Goal: Task Accomplishment & Management: Manage account settings

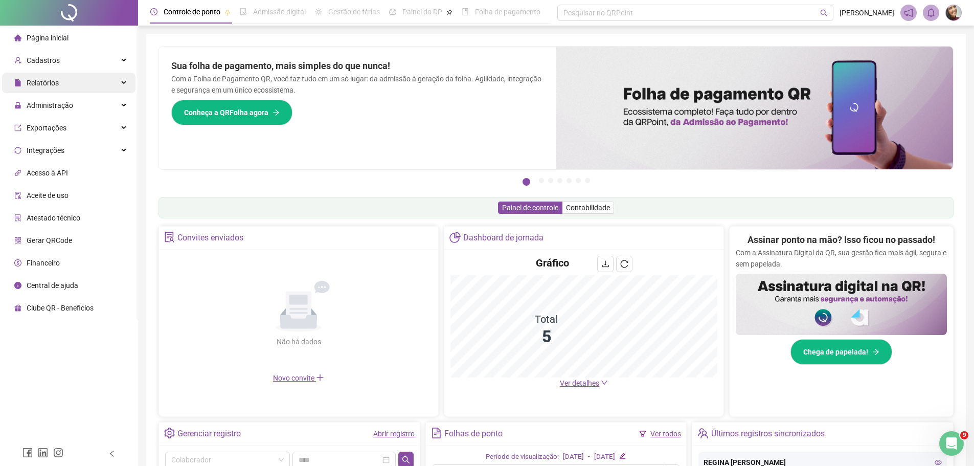
click at [52, 83] on span "Relatórios" at bounding box center [43, 83] width 32 height 8
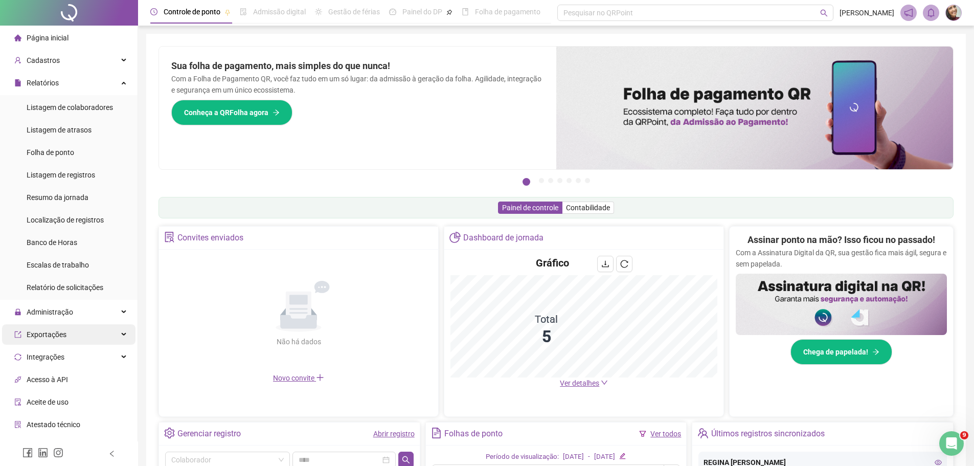
click at [53, 335] on span "Exportações" at bounding box center [47, 334] width 40 height 8
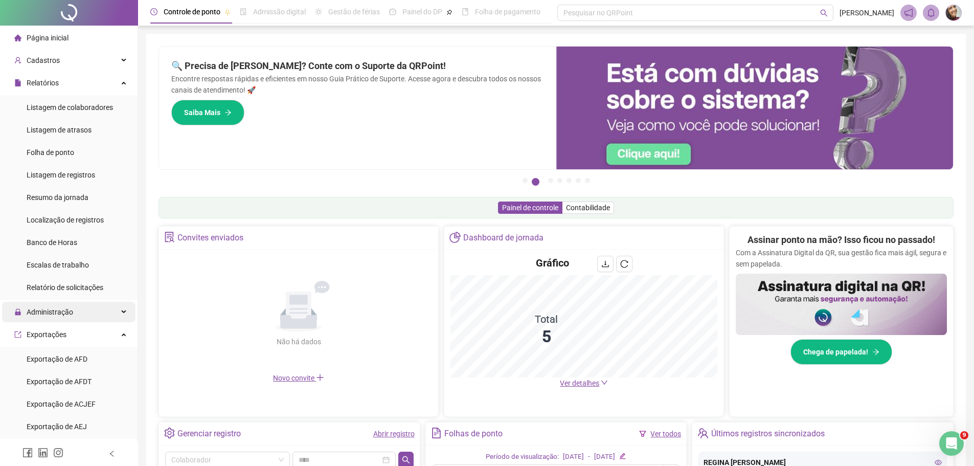
click at [50, 310] on span "Administração" at bounding box center [50, 312] width 47 height 8
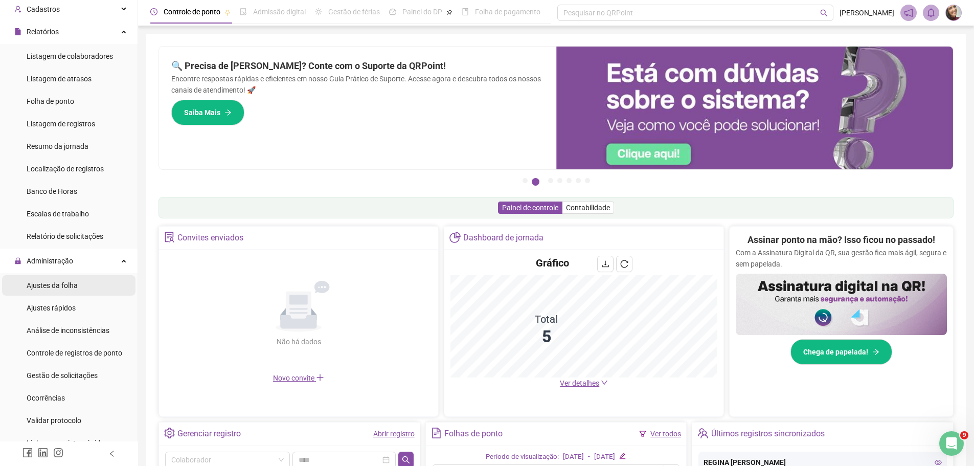
click at [57, 283] on span "Ajustes da folha" at bounding box center [52, 285] width 51 height 8
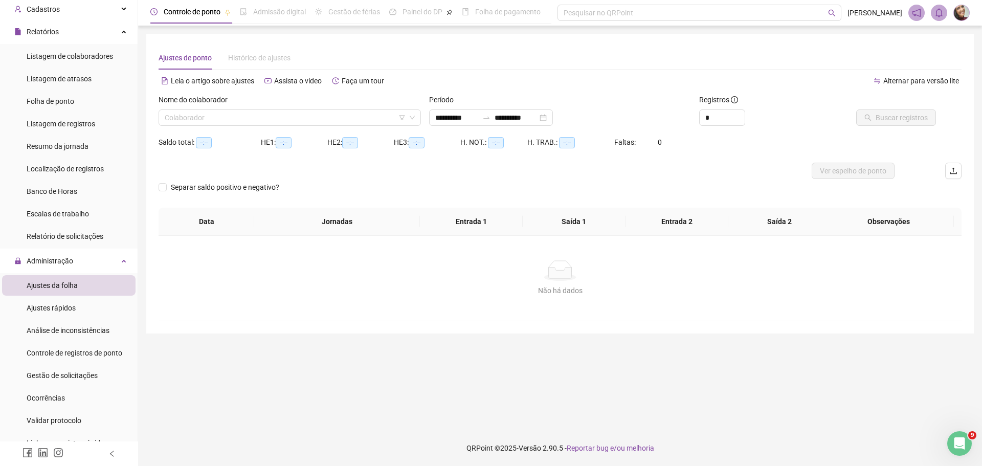
type input "**********"
click at [329, 119] on input "search" at bounding box center [285, 117] width 241 height 15
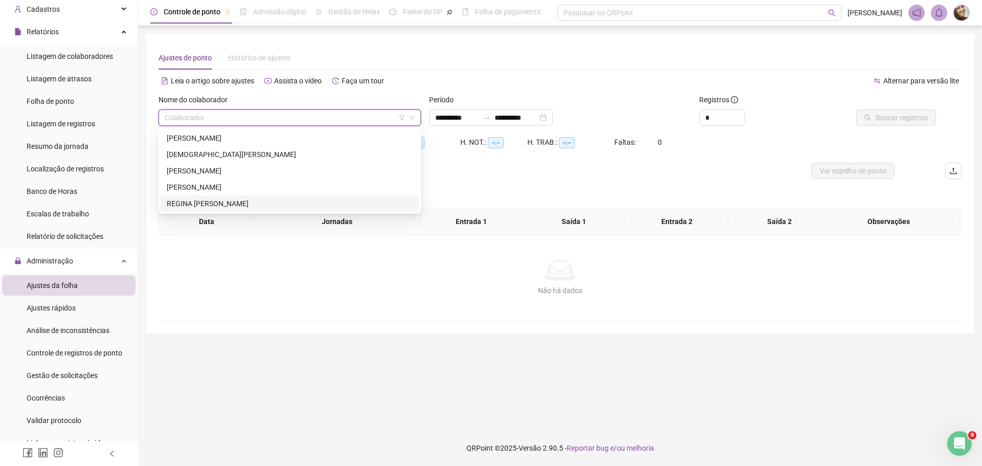
click at [216, 196] on div "REGINA MARCIA DE ARAUJO" at bounding box center [290, 203] width 258 height 16
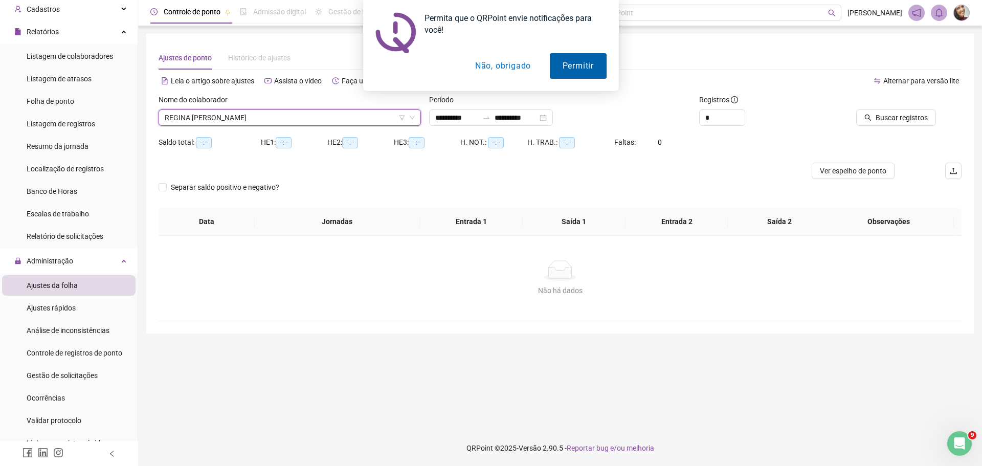
click at [581, 74] on button "Permitir" at bounding box center [578, 66] width 57 height 26
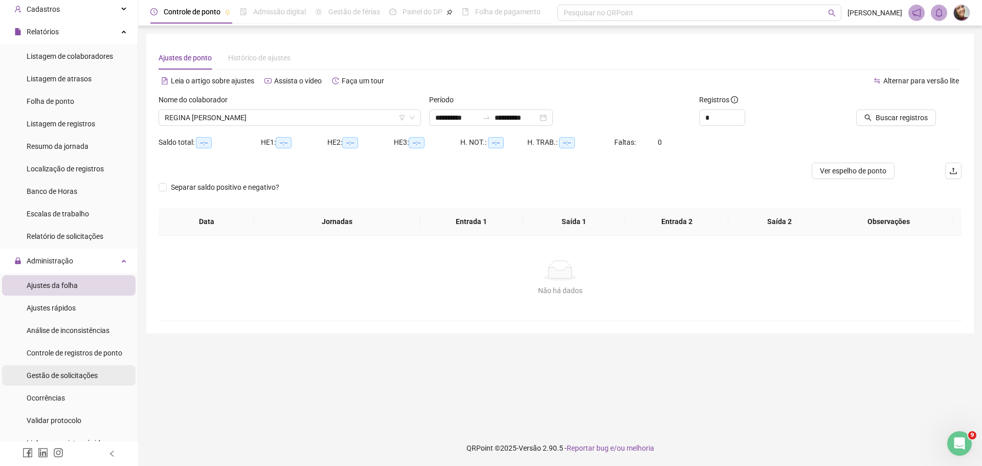
click at [44, 368] on div "Gestão de solicitações" at bounding box center [62, 375] width 71 height 20
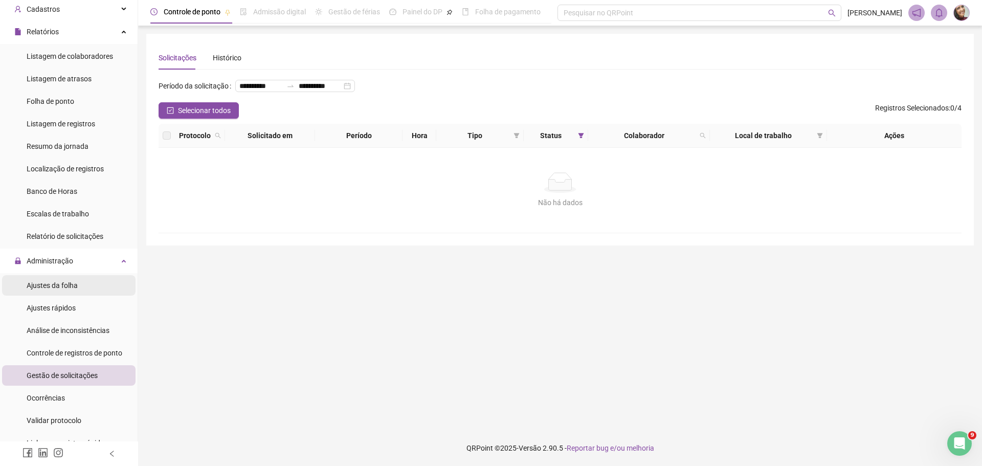
click at [64, 283] on span "Ajustes da folha" at bounding box center [52, 285] width 51 height 8
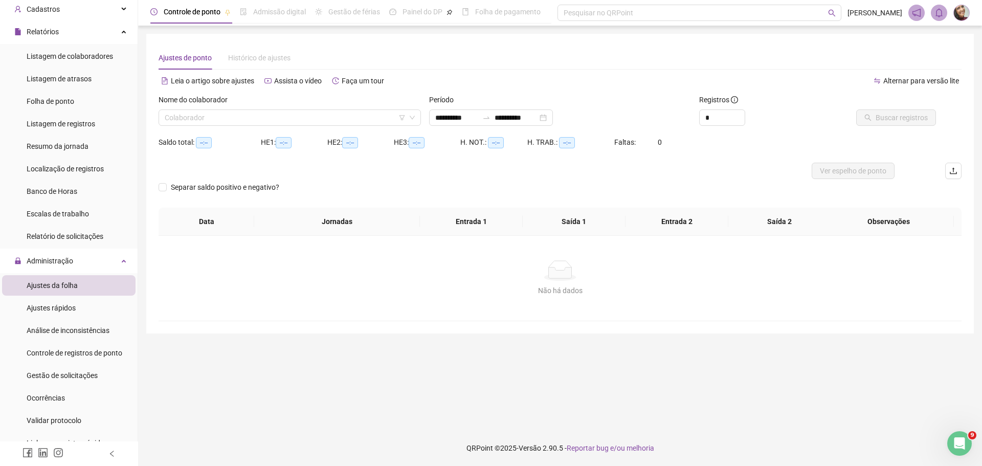
type input "**********"
click at [410, 119] on icon "down" at bounding box center [412, 118] width 6 height 6
click at [362, 122] on input "search" at bounding box center [285, 117] width 241 height 15
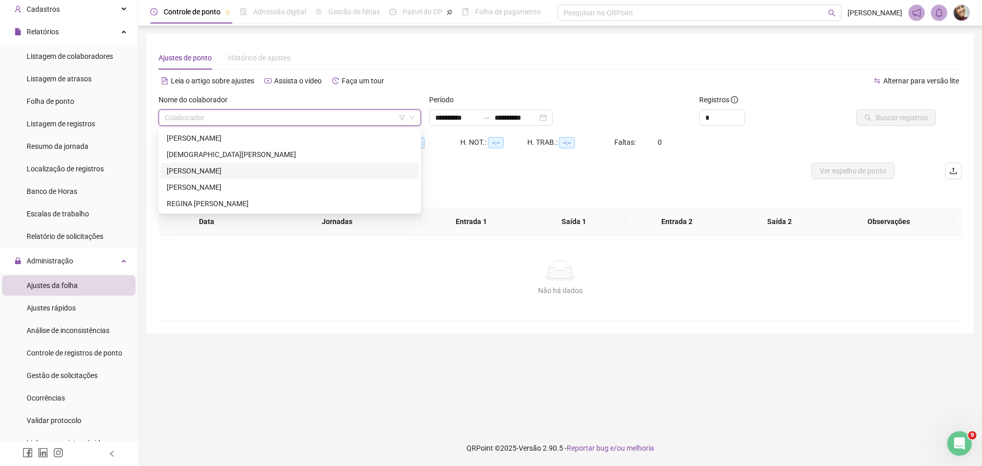
click at [191, 171] on div "JULIA BEATRIZ DOS SANTOS MENDES" at bounding box center [290, 170] width 246 height 11
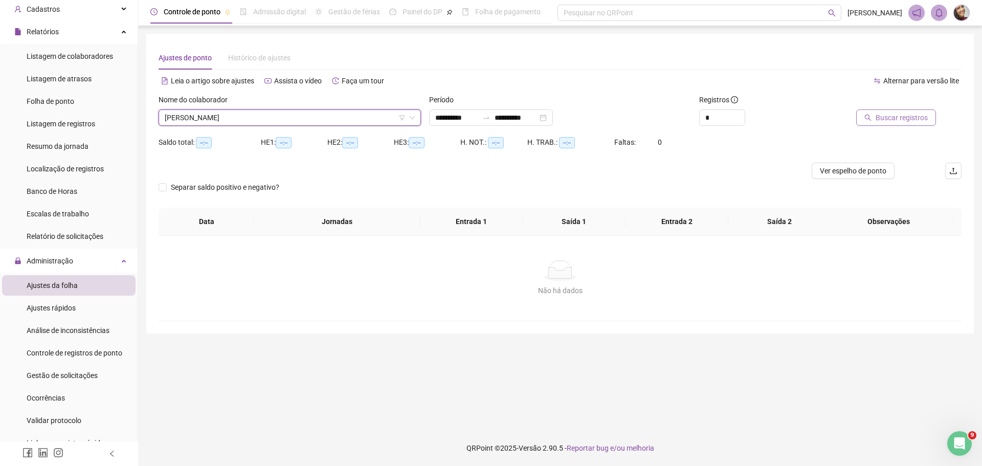
click at [893, 120] on span "Buscar registros" at bounding box center [901, 117] width 52 height 11
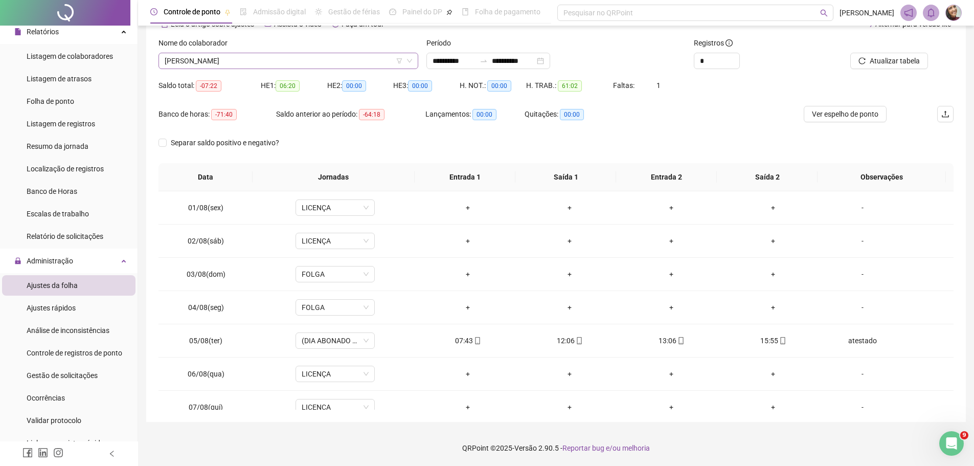
click at [290, 55] on span "JULIA BEATRIZ DOS SANTOS MENDES" at bounding box center [288, 60] width 247 height 15
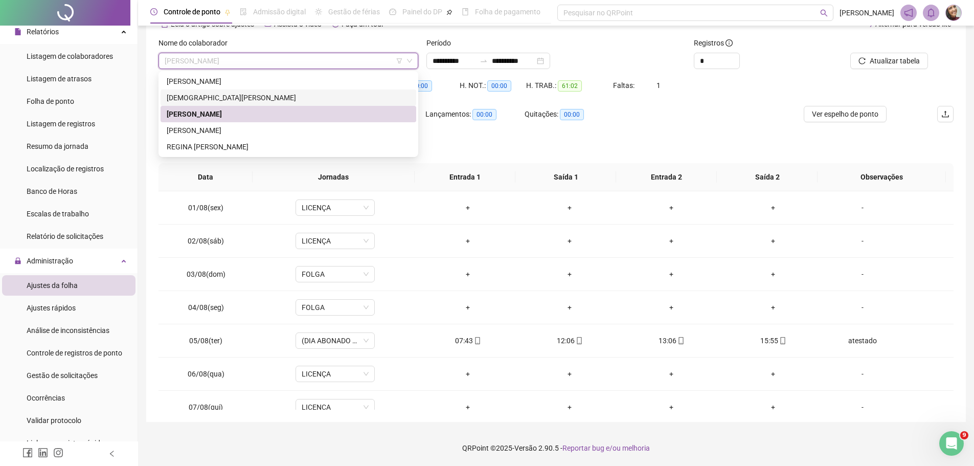
click at [225, 97] on div "CRISTIANE ROCHAEL DA SILVA" at bounding box center [288, 97] width 243 height 11
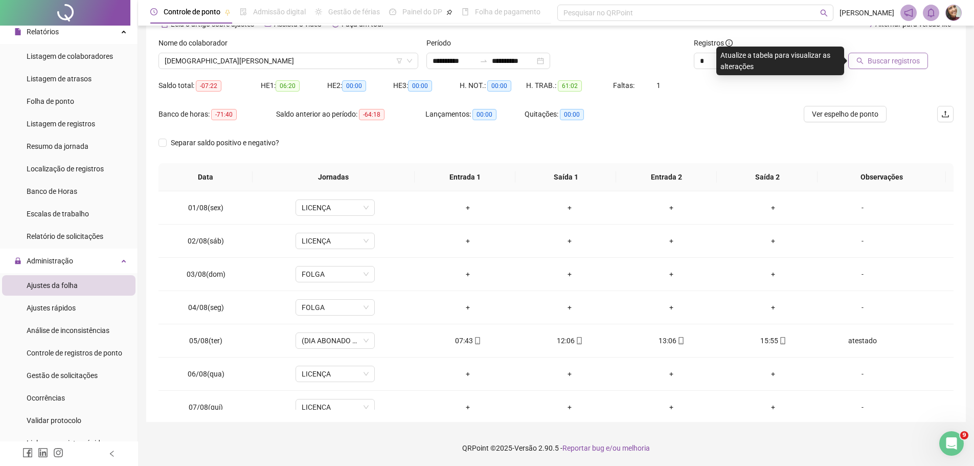
click at [892, 58] on span "Buscar registros" at bounding box center [894, 60] width 52 height 11
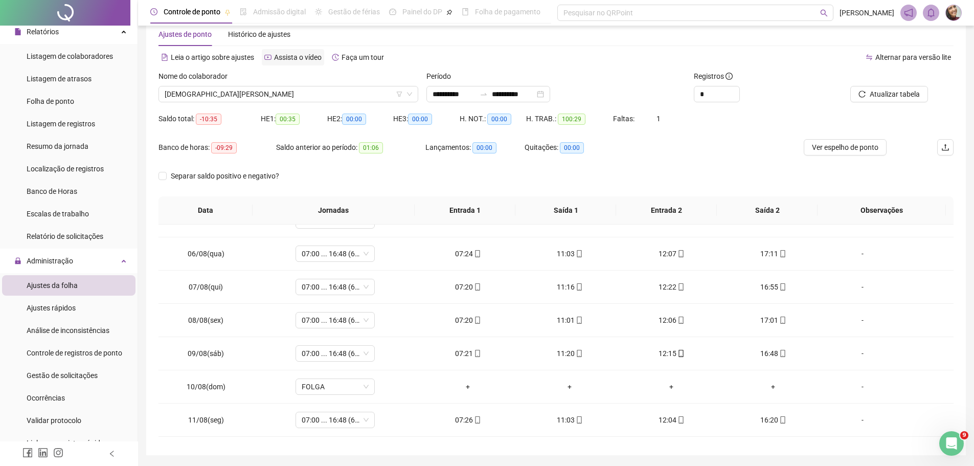
scroll to position [6, 0]
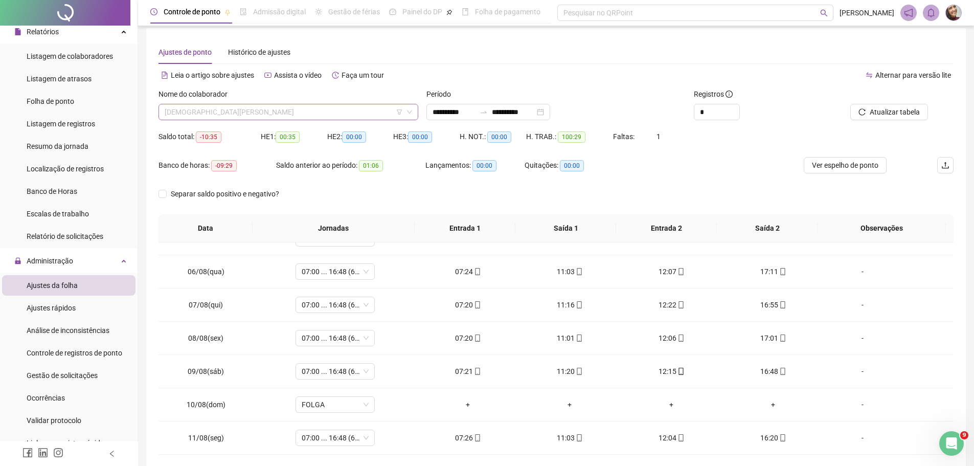
click at [275, 117] on span "CRISTIANE ROCHAEL DA SILVA" at bounding box center [288, 111] width 247 height 15
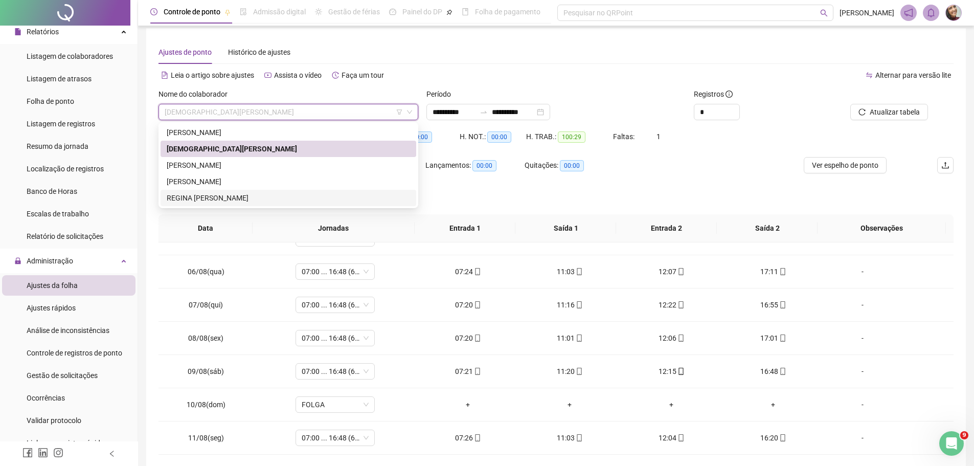
click at [216, 198] on div "REGINA MARCIA DE ARAUJO" at bounding box center [288, 197] width 243 height 11
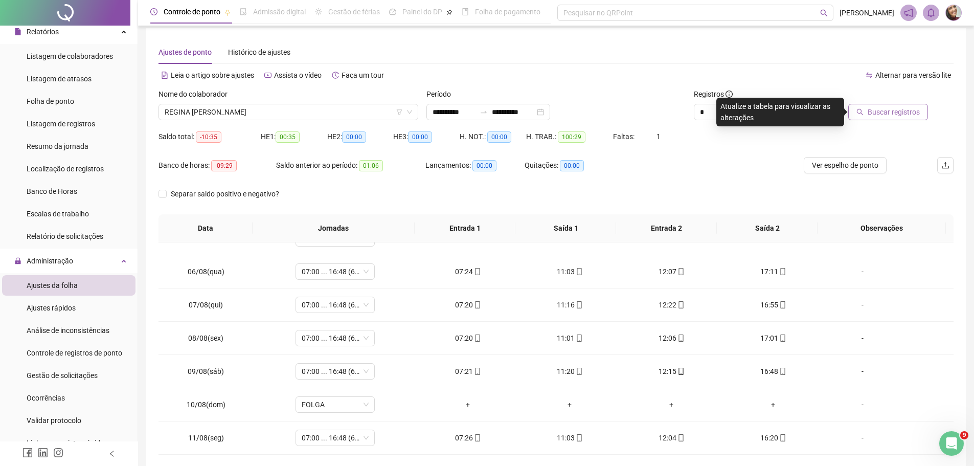
click at [899, 112] on span "Buscar registros" at bounding box center [894, 111] width 52 height 11
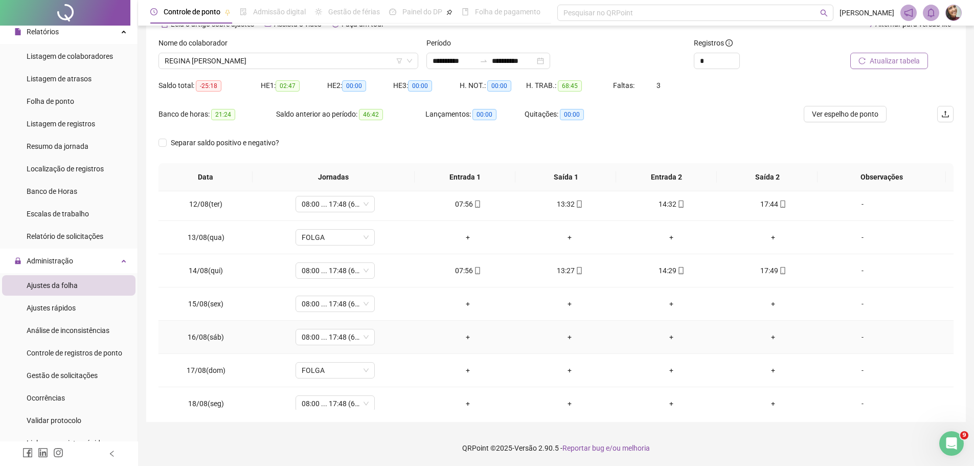
scroll to position [380, 0]
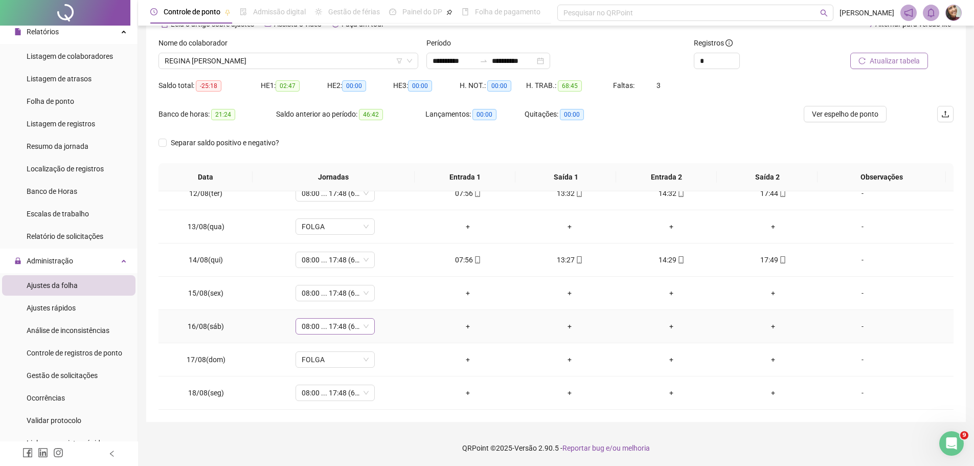
click at [361, 326] on span "08:00 ... 17:48 (6 HORAS)" at bounding box center [335, 326] width 67 height 15
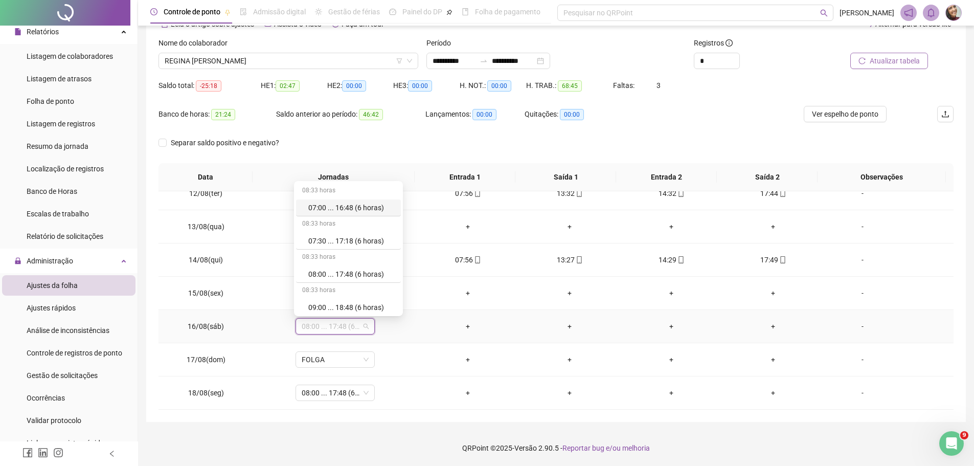
click at [457, 330] on td "+" at bounding box center [468, 326] width 102 height 33
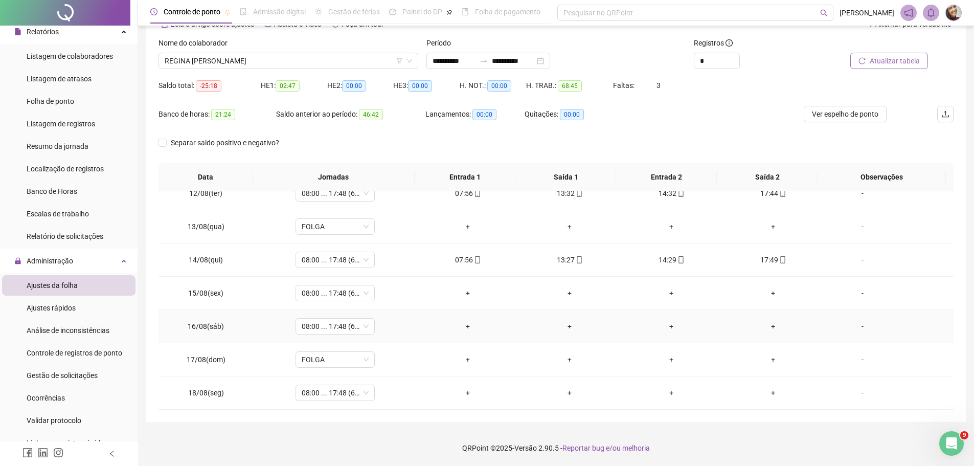
click at [464, 327] on div "+" at bounding box center [467, 326] width 85 height 11
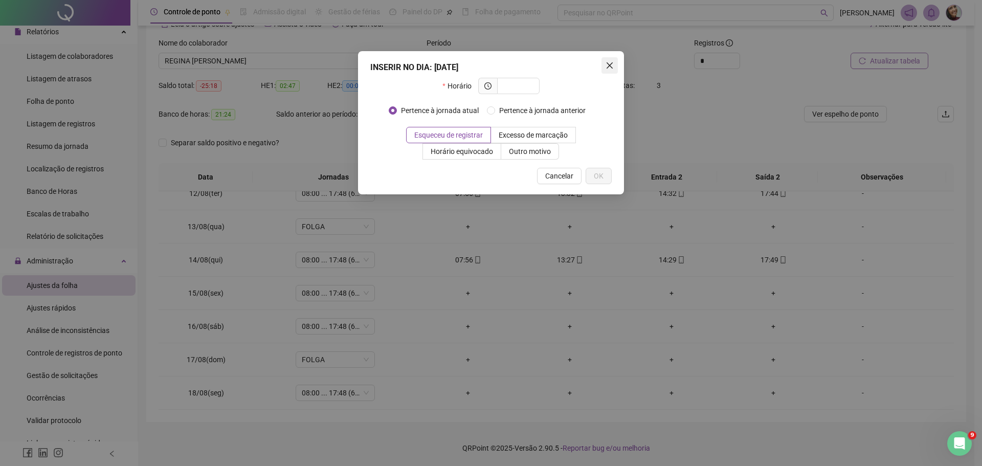
click at [614, 63] on span "Close" at bounding box center [609, 65] width 16 height 8
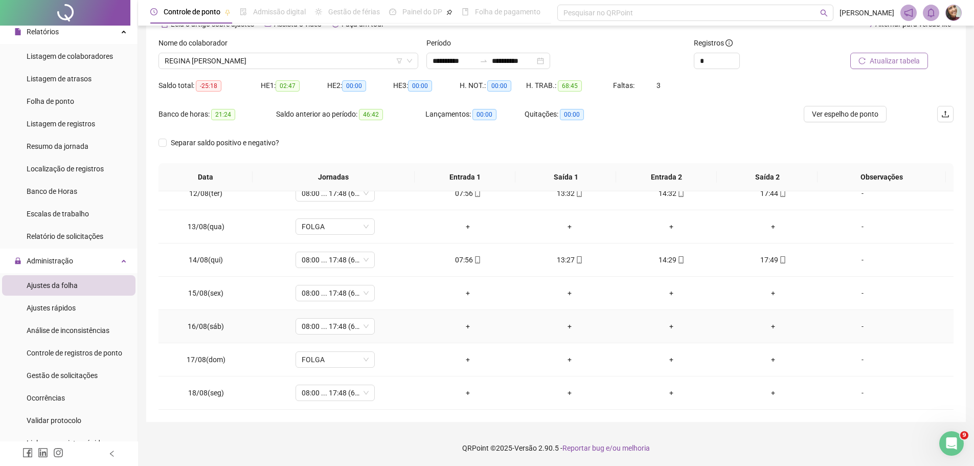
click at [855, 329] on div "-" at bounding box center [862, 326] width 60 height 11
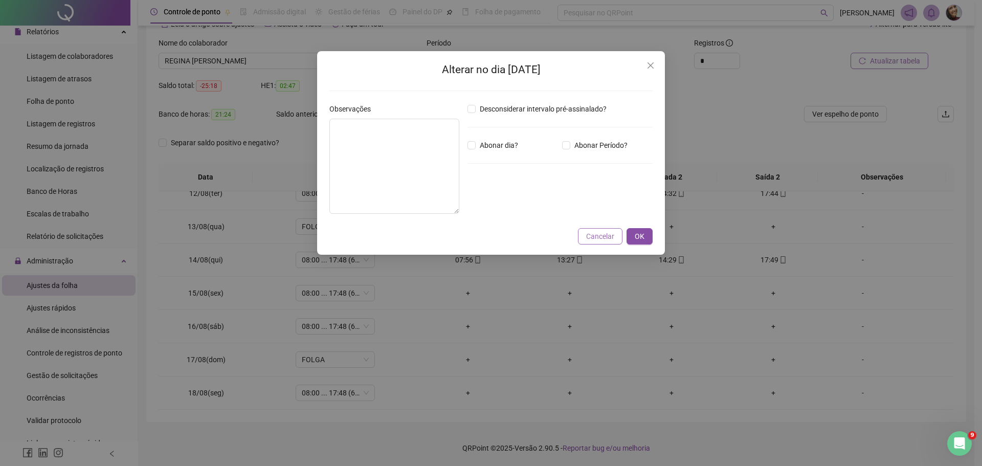
click at [604, 236] on span "Cancelar" at bounding box center [600, 236] width 28 height 11
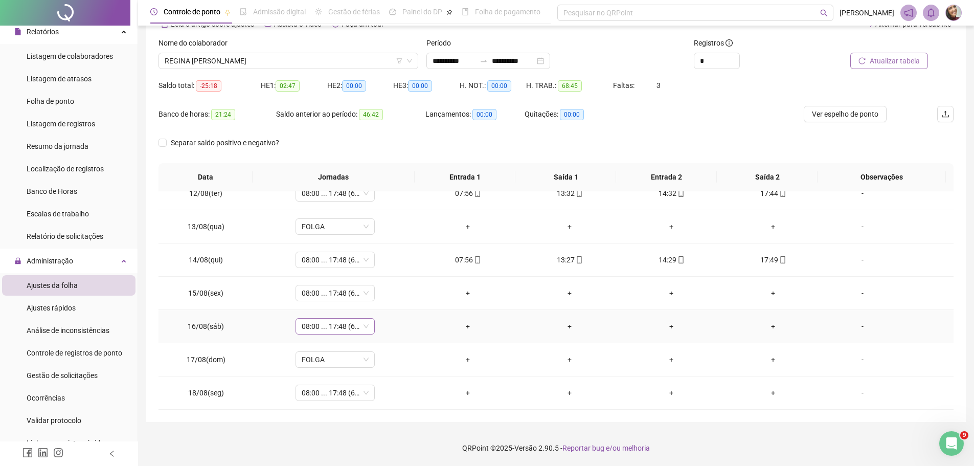
click at [362, 327] on span "08:00 ... 17:48 (6 HORAS)" at bounding box center [335, 326] width 67 height 15
click at [355, 271] on div "Licença" at bounding box center [351, 271] width 86 height 11
click at [380, 296] on span "Sim" at bounding box center [382, 299] width 12 height 11
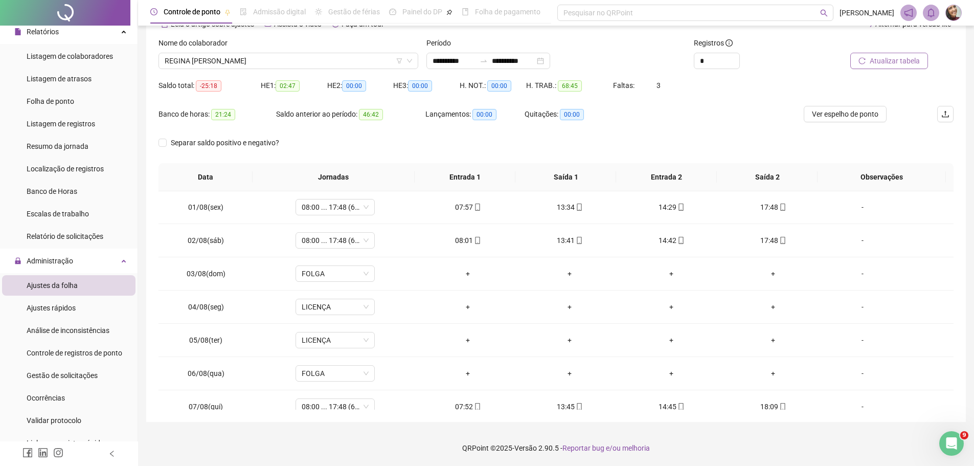
scroll to position [0, 0]
click at [910, 60] on span "Atualizar tabela" at bounding box center [895, 60] width 50 height 11
click at [882, 58] on span "Atualizar tabela" at bounding box center [895, 60] width 50 height 11
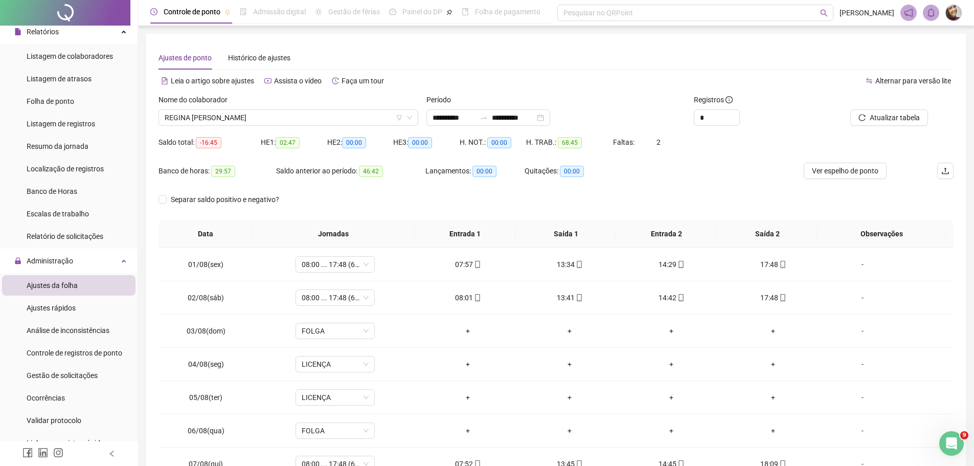
click at [951, 16] on img at bounding box center [953, 12] width 15 height 15
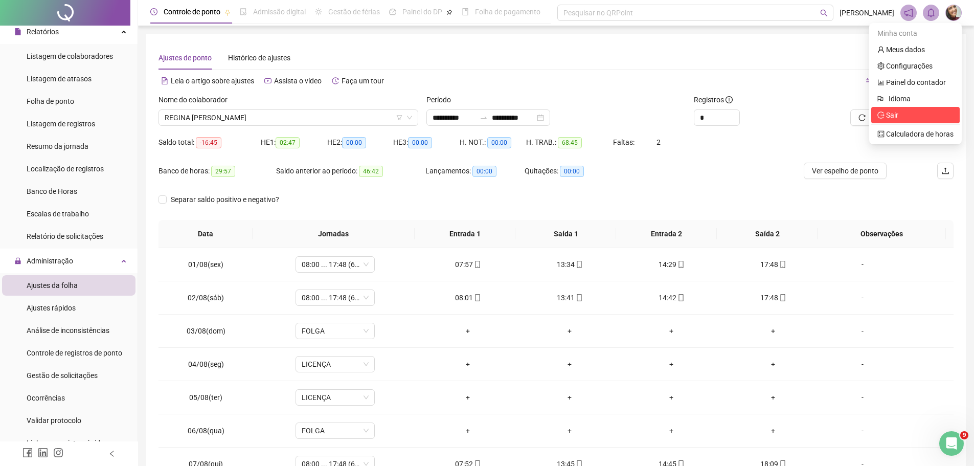
click at [914, 117] on span "Sair" at bounding box center [915, 114] width 76 height 11
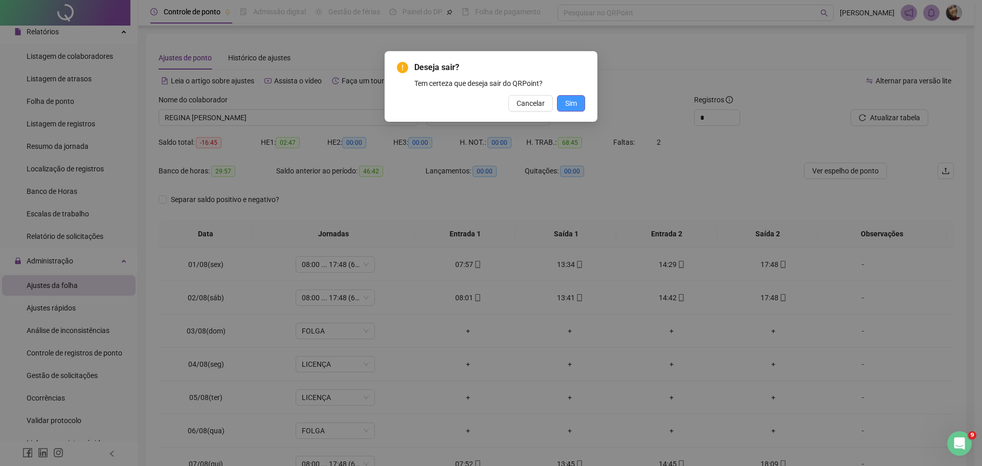
click at [565, 107] on span "Sim" at bounding box center [571, 103] width 12 height 11
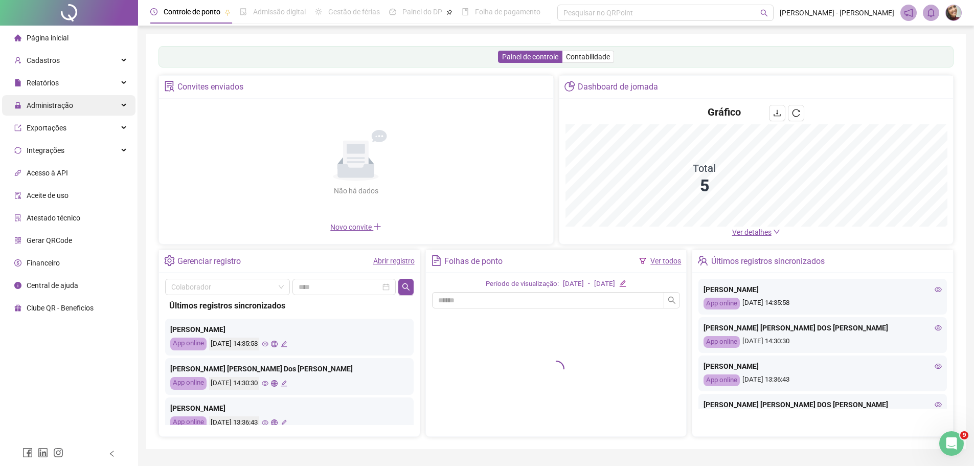
click at [85, 102] on div "Administração" at bounding box center [68, 105] width 133 height 20
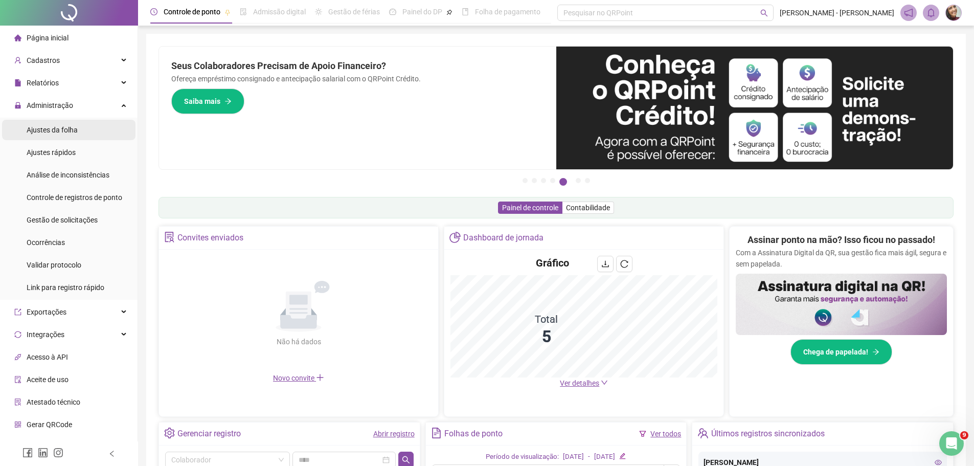
click at [80, 129] on li "Ajustes da folha" at bounding box center [68, 130] width 133 height 20
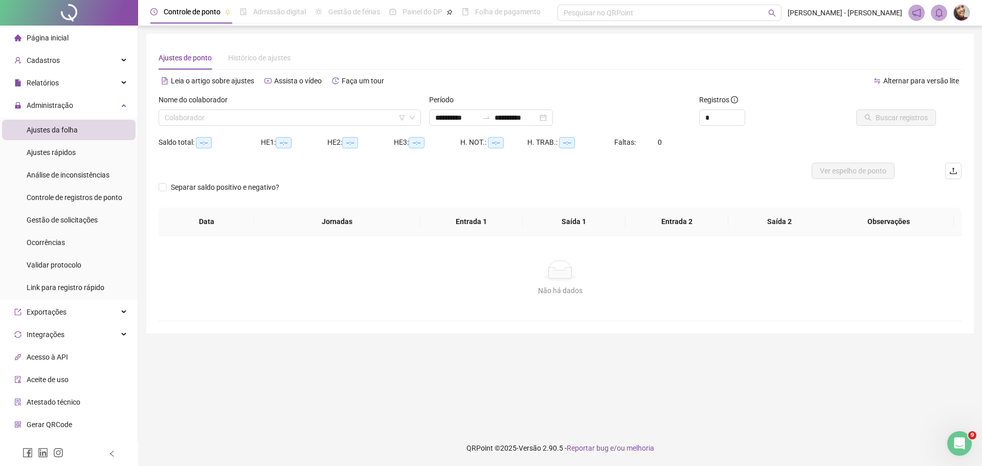
type input "**********"
click at [81, 172] on span "Análise de inconsistências" at bounding box center [68, 175] width 83 height 8
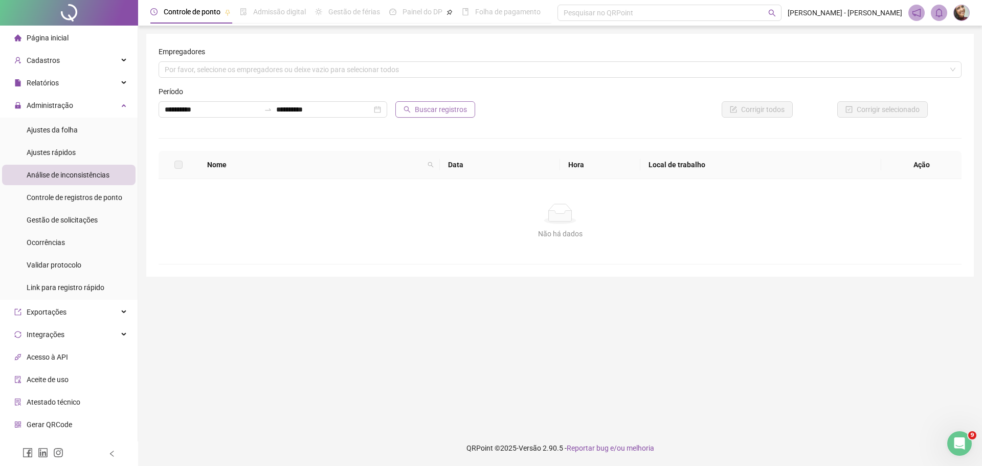
click at [410, 107] on icon "search" at bounding box center [406, 109] width 7 height 7
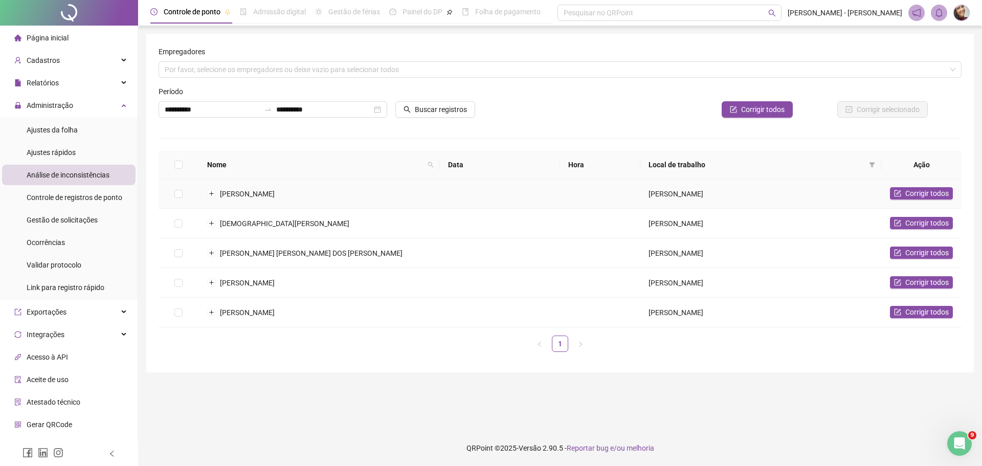
click at [839, 192] on td "AMAURY ALVES DA SILVA" at bounding box center [760, 194] width 241 height 30
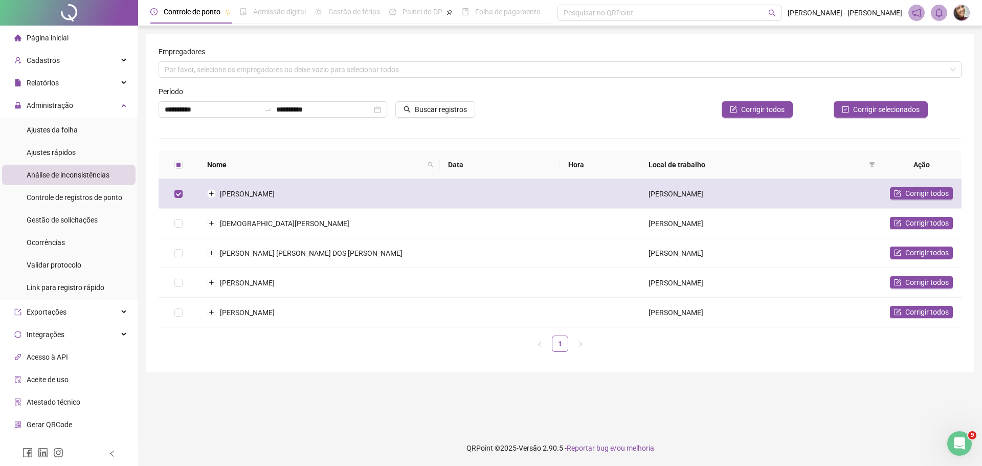
click at [221, 192] on span "ALINE ROZA" at bounding box center [247, 194] width 55 height 8
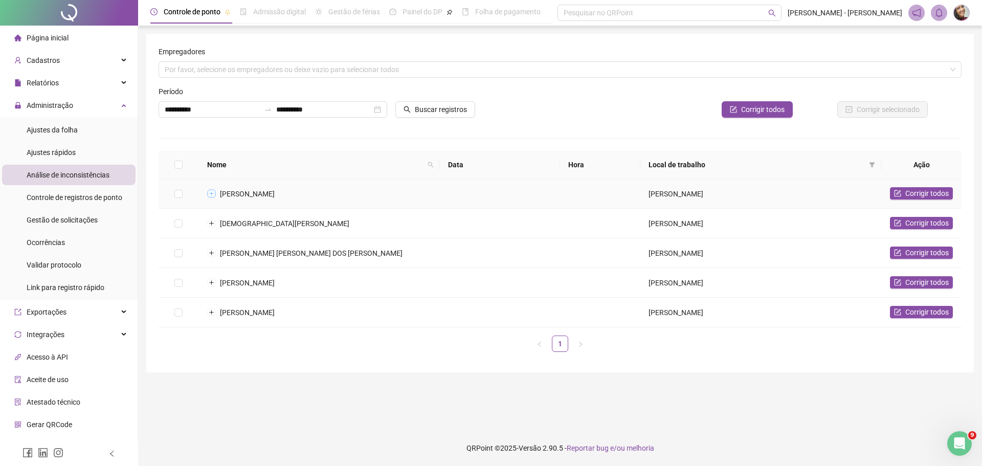
click at [209, 192] on button "Expandir linha" at bounding box center [211, 194] width 8 height 8
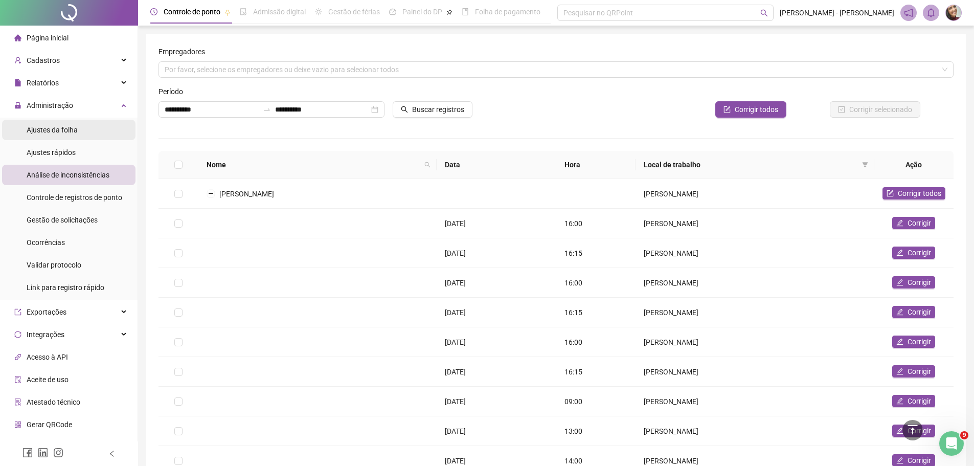
click at [57, 137] on div "Ajustes da folha" at bounding box center [52, 130] width 51 height 20
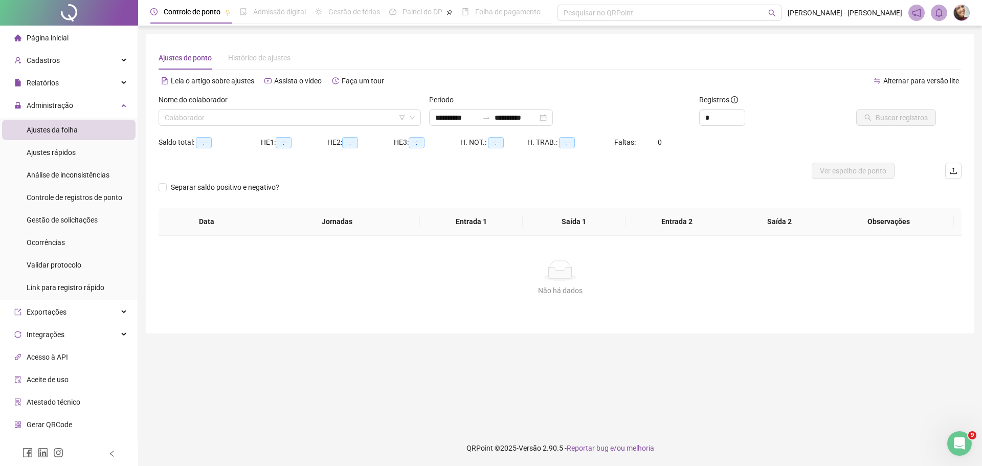
type input "**********"
click at [267, 122] on input "search" at bounding box center [285, 117] width 241 height 15
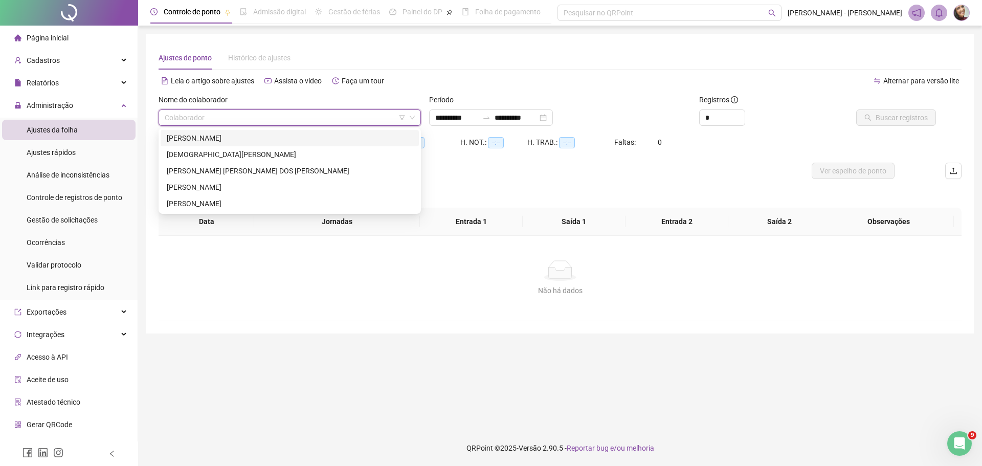
click at [245, 143] on div "ALINE ROZA" at bounding box center [290, 137] width 246 height 11
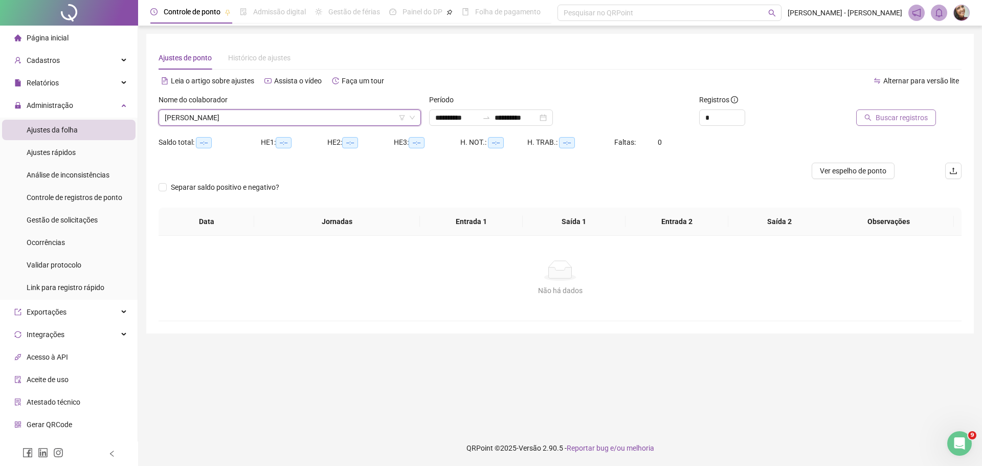
click at [892, 120] on span "Buscar registros" at bounding box center [901, 117] width 52 height 11
